Goal: Task Accomplishment & Management: Use online tool/utility

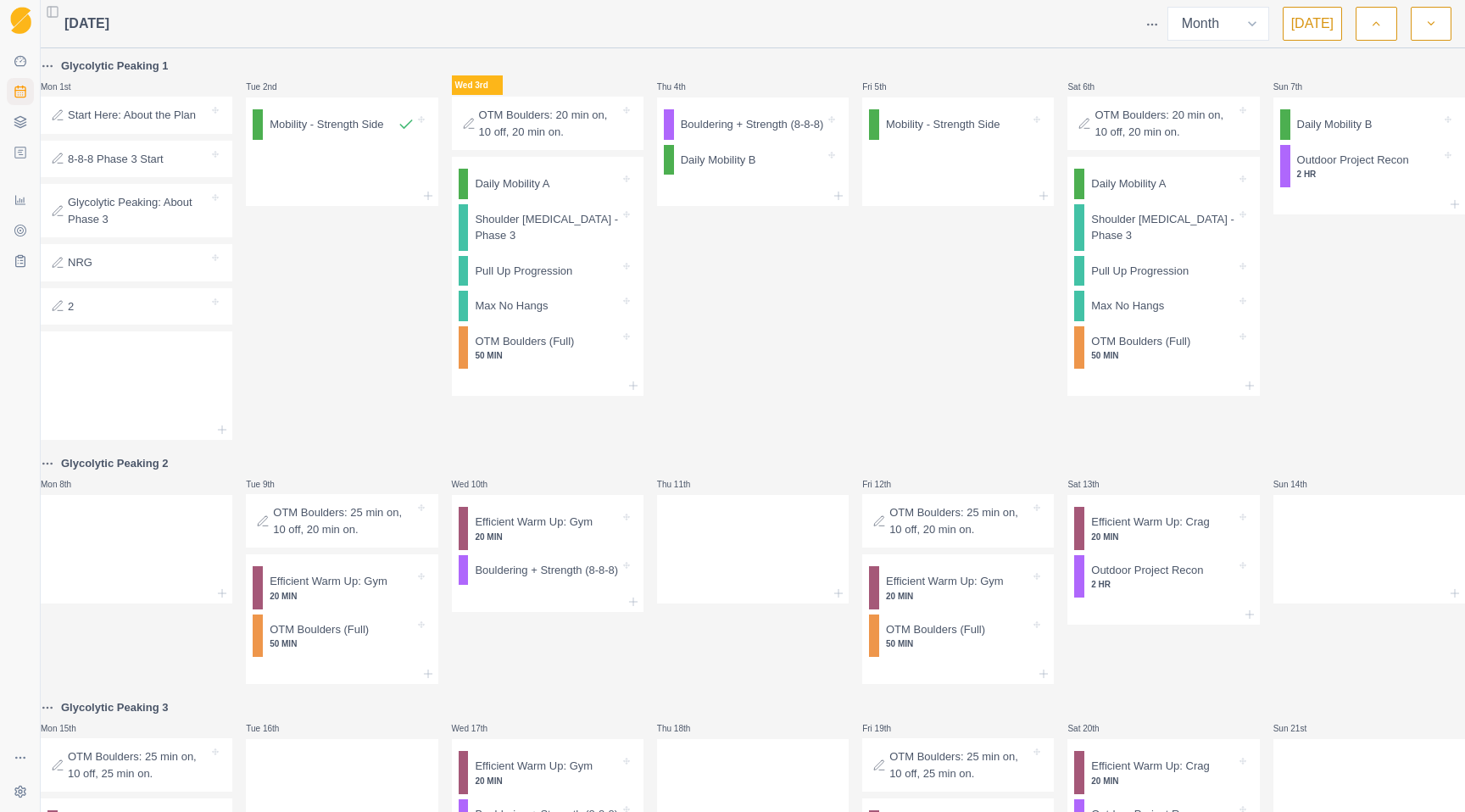
select select "month"
click at [536, 390] on div at bounding box center [548, 386] width 192 height 21
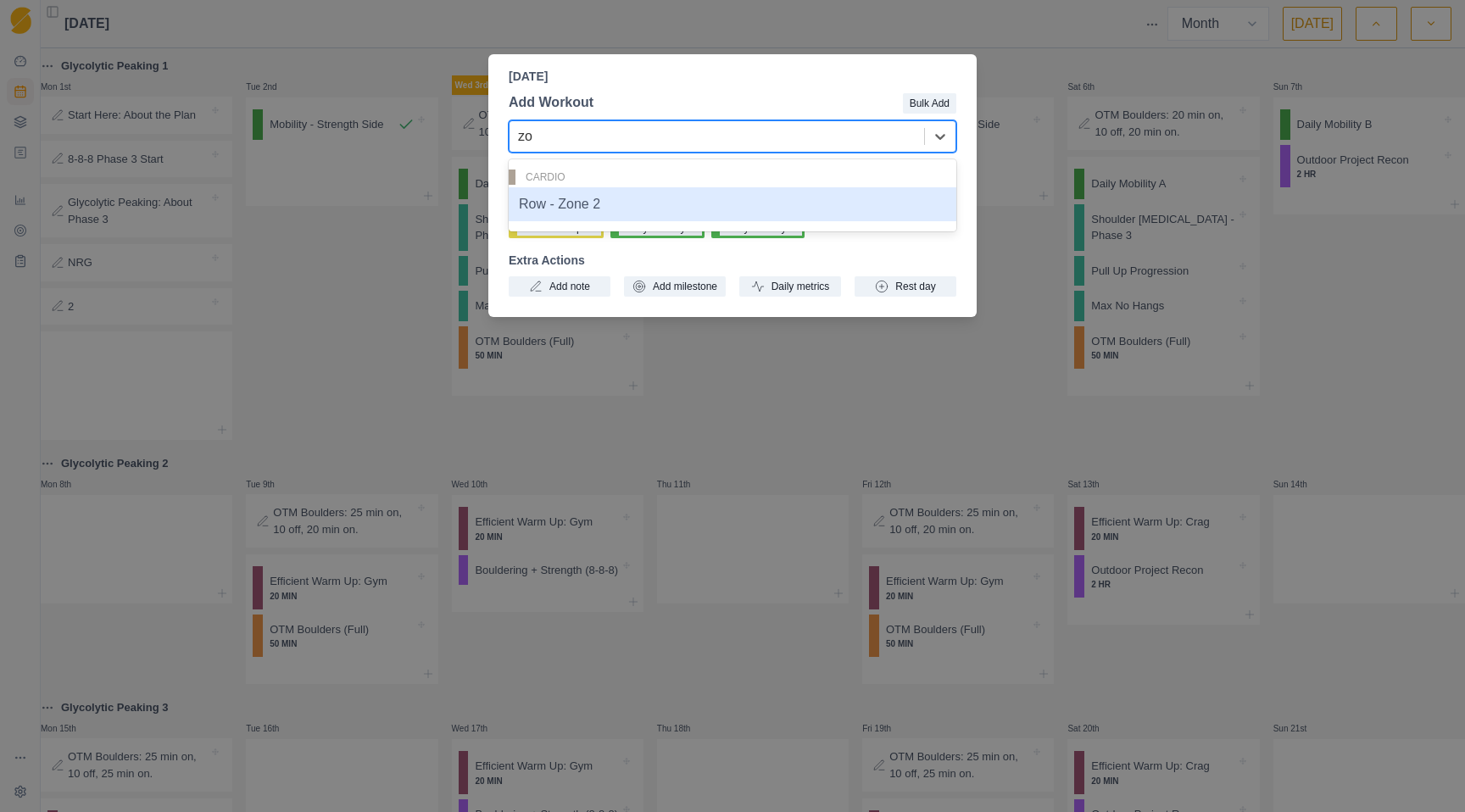
type input "zon"
click at [559, 210] on div "Row - Zone 2" at bounding box center [732, 204] width 448 height 34
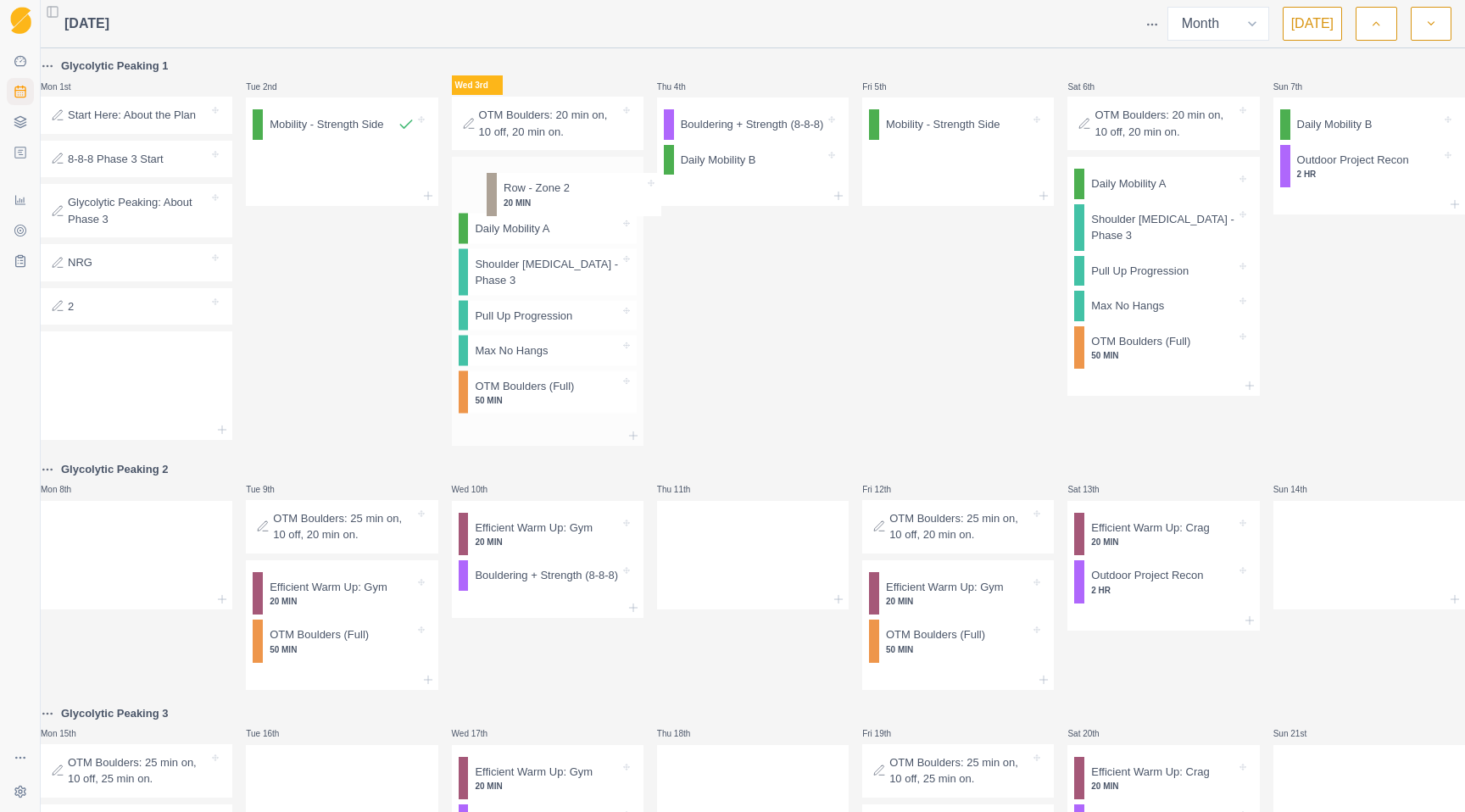
drag, startPoint x: 515, startPoint y: 406, endPoint x: 528, endPoint y: 183, distance: 223.4
click at [529, 183] on div "Daily Mobility A Shoulder [MEDICAL_DATA] - Phase 3 Pull Up Progression Max No H…" at bounding box center [548, 292] width 192 height 269
click at [483, 190] on html "Sequence Dashboard Planner Workouts Plans Performance Metrics Goals Tests Setti…" at bounding box center [732, 406] width 1465 height 812
click at [516, 189] on p "Row - Zone 2" at bounding box center [507, 183] width 66 height 17
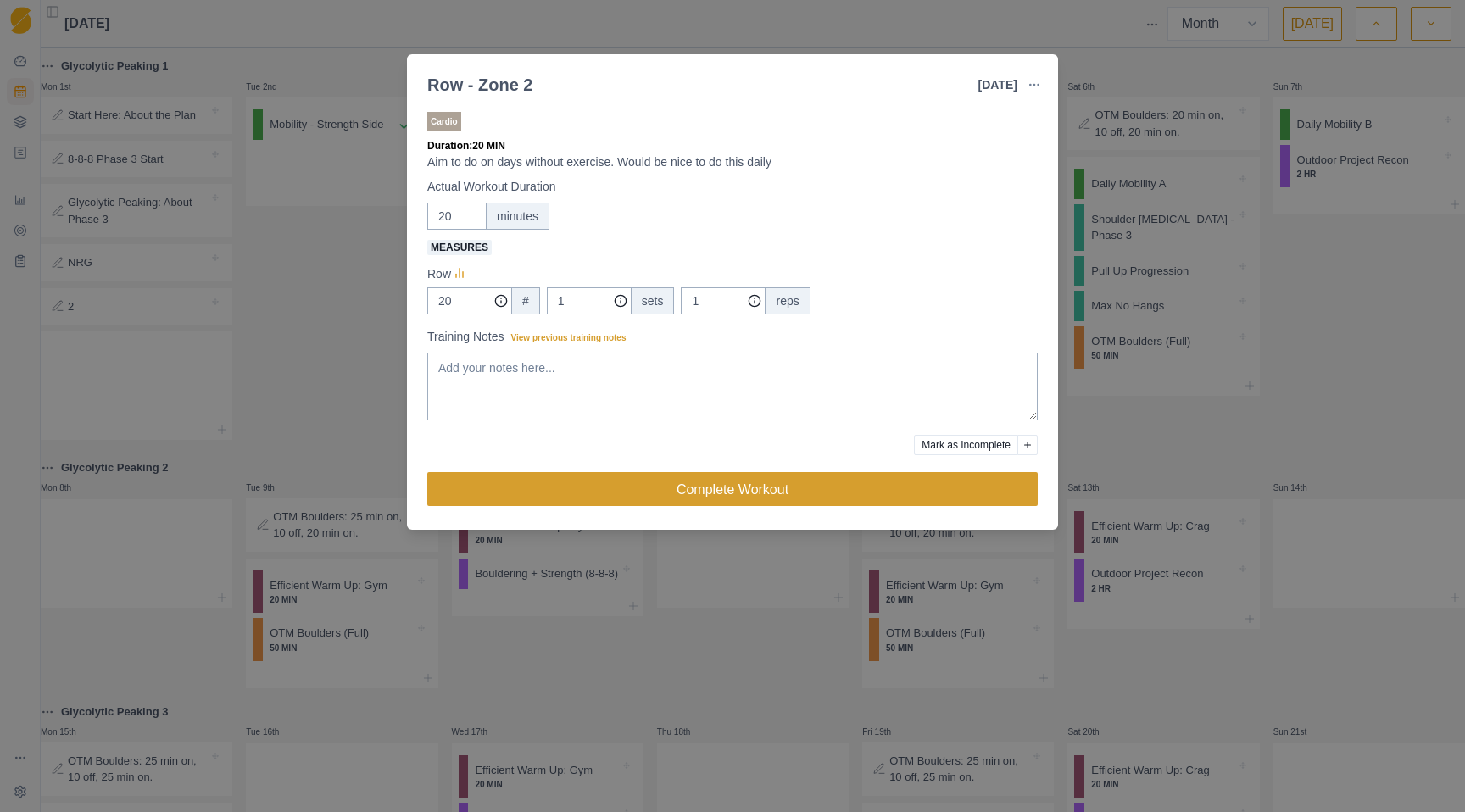
click at [660, 500] on button "Complete Workout" at bounding box center [732, 489] width 611 height 34
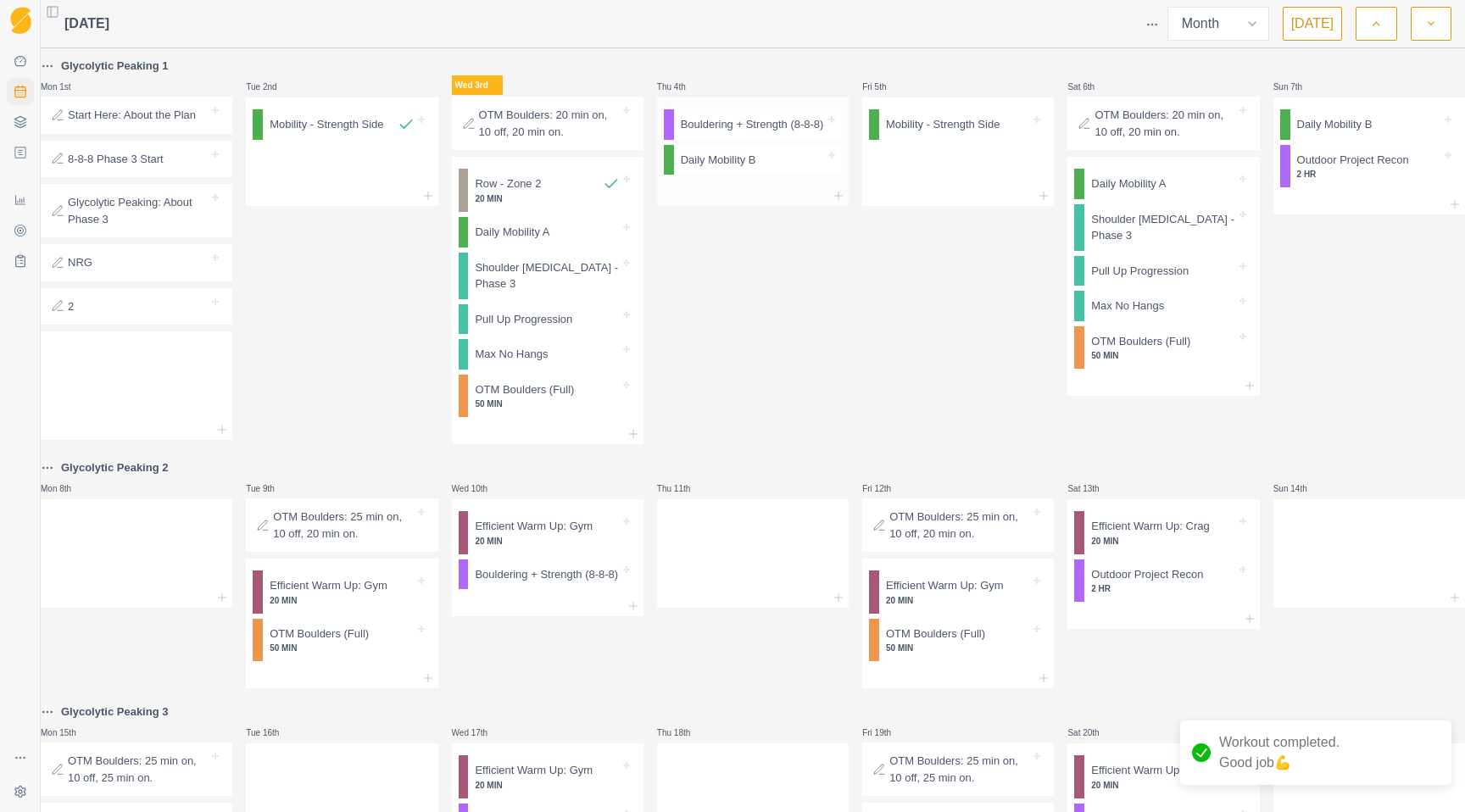
click at [737, 203] on div at bounding box center [753, 196] width 192 height 21
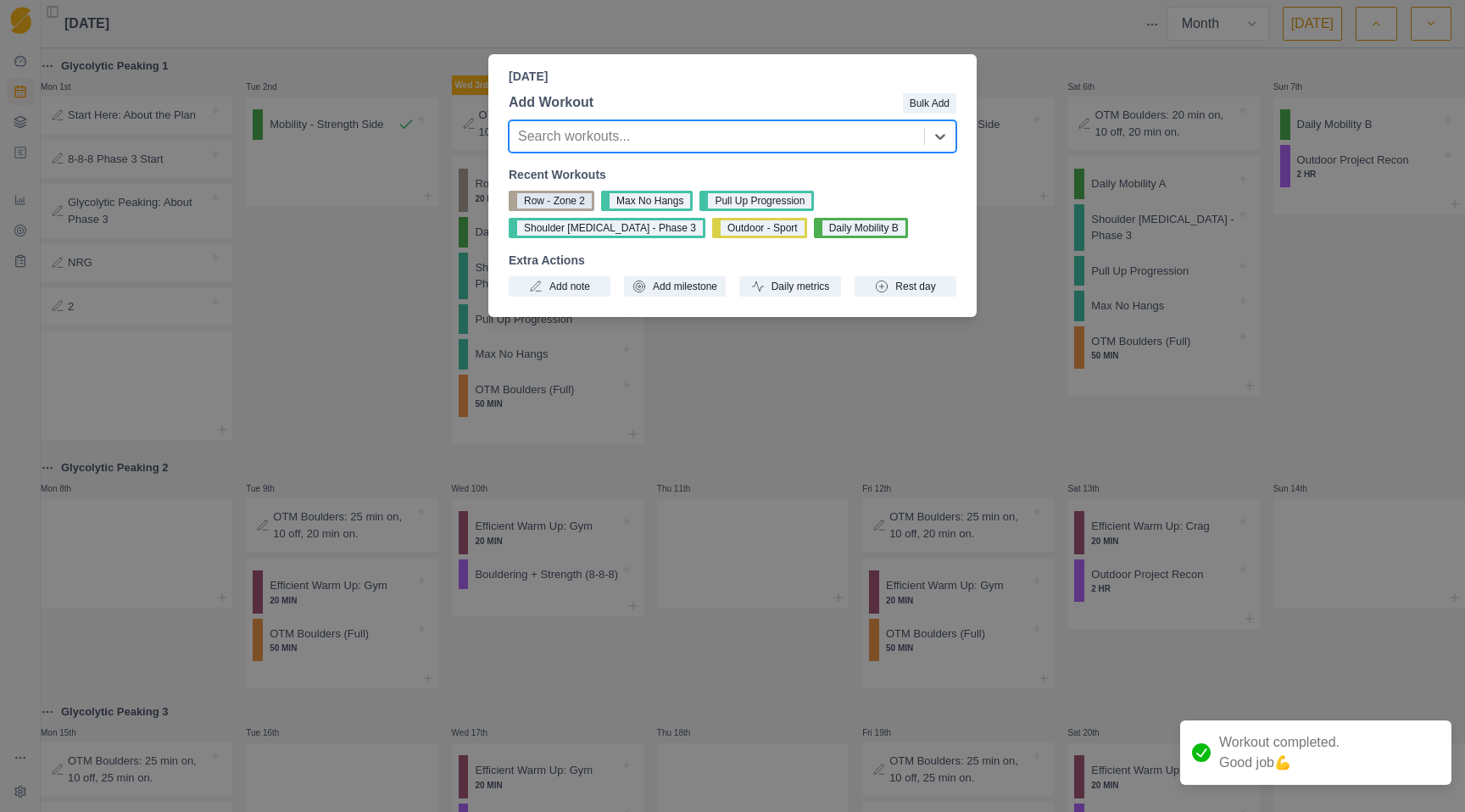
click at [550, 198] on button "Row - Zone 2" at bounding box center [550, 201] width 86 height 21
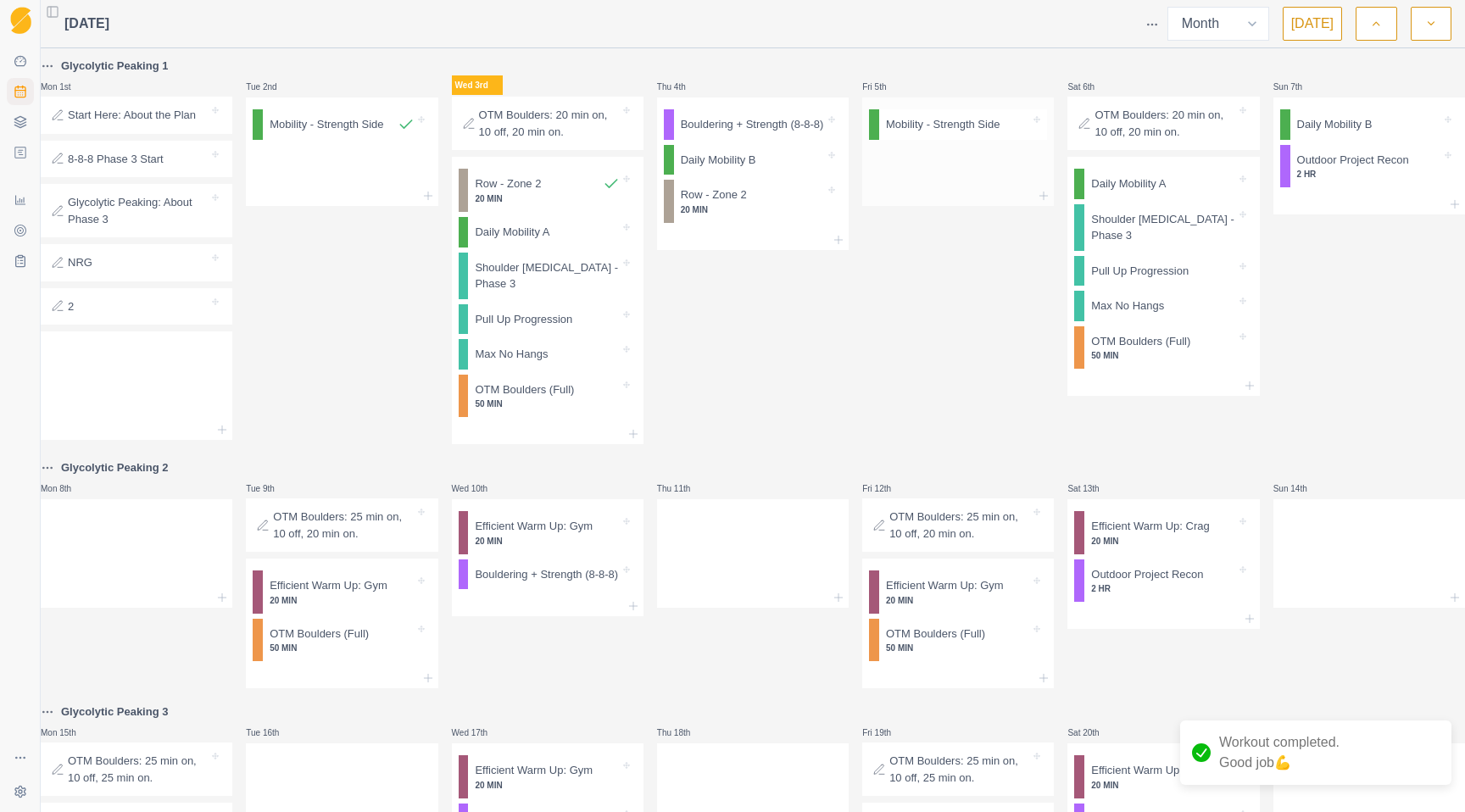
click at [892, 175] on div at bounding box center [958, 167] width 192 height 40
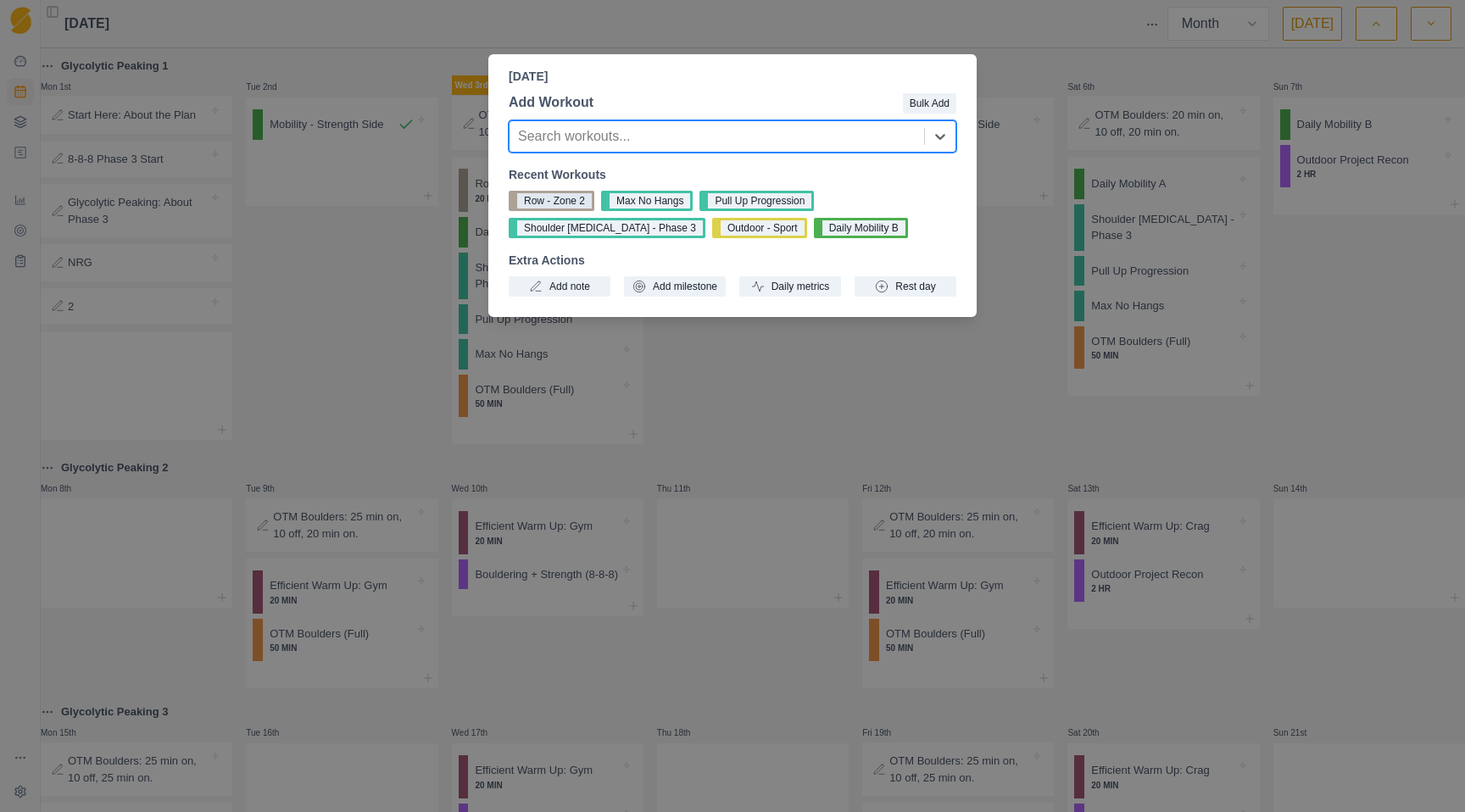
click at [560, 198] on button "Row - Zone 2" at bounding box center [550, 201] width 86 height 21
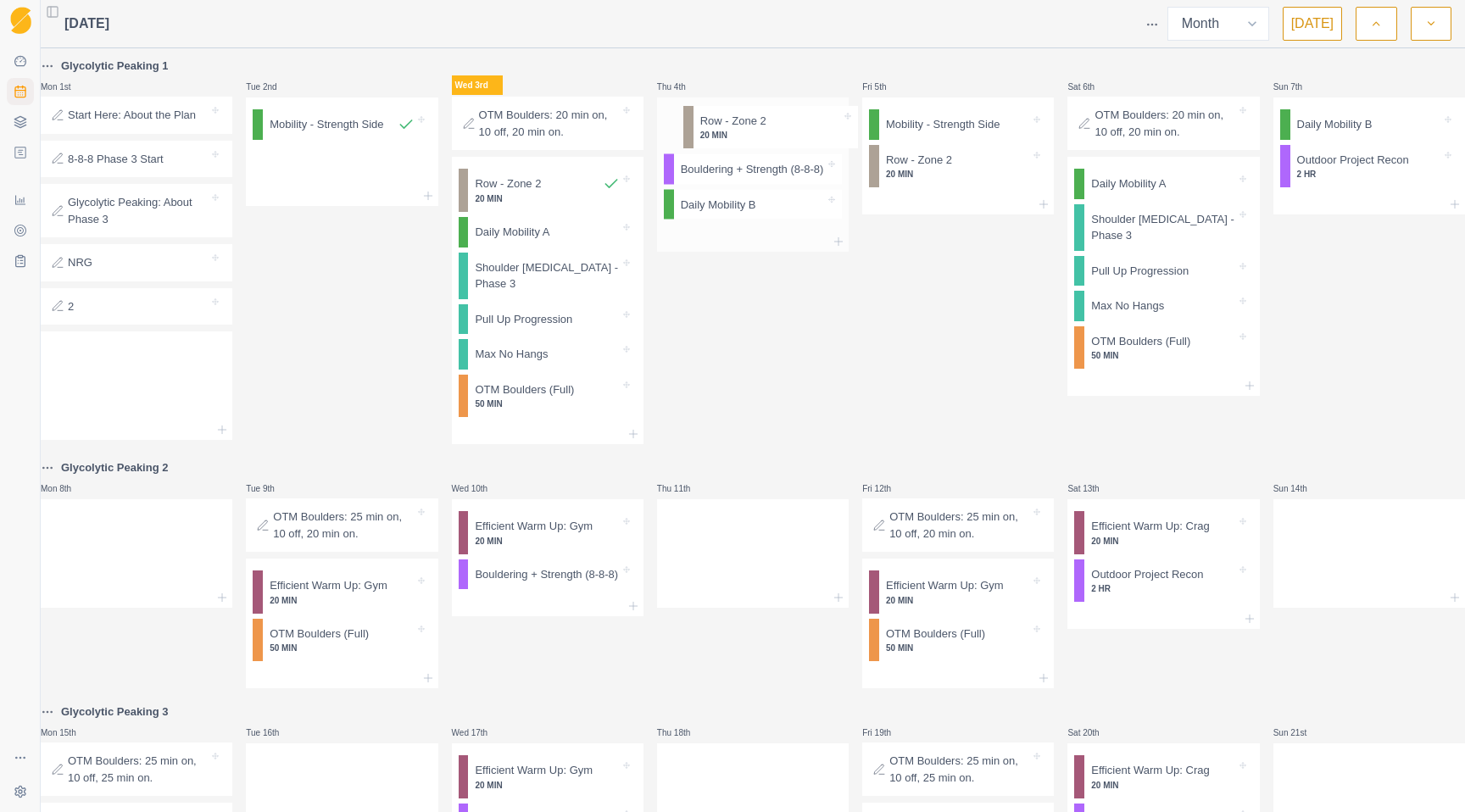
drag, startPoint x: 717, startPoint y: 217, endPoint x: 735, endPoint y: 117, distance: 101.6
click at [735, 117] on div "Bouldering + Strength (8-8-8) Daily Mobility B Row - Zone 2 20 MIN" at bounding box center [753, 165] width 192 height 134
drag, startPoint x: 911, startPoint y: 168, endPoint x: 912, endPoint y: 124, distance: 44.0
click at [912, 124] on div "Mobility - Strength Side Row - Zone 2 20 MIN" at bounding box center [958, 147] width 192 height 98
